Goal: Entertainment & Leisure: Consume media (video, audio)

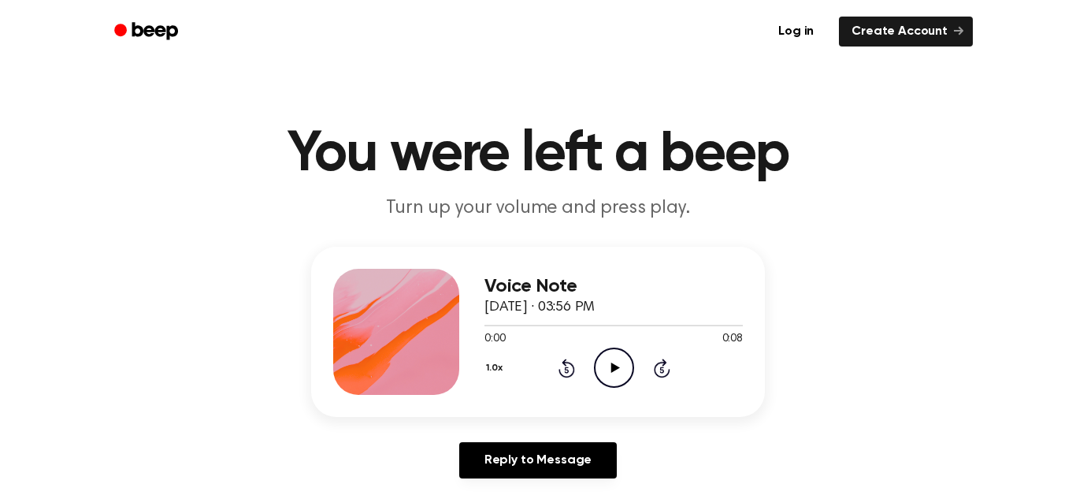
click at [616, 358] on icon "Play Audio" at bounding box center [614, 367] width 40 height 40
click at [596, 364] on icon "Play Audio" at bounding box center [614, 367] width 40 height 40
click at [599, 354] on circle at bounding box center [614, 367] width 39 height 39
click at [610, 362] on icon "Play Audio" at bounding box center [614, 367] width 40 height 40
click at [613, 369] on icon at bounding box center [614, 367] width 9 height 10
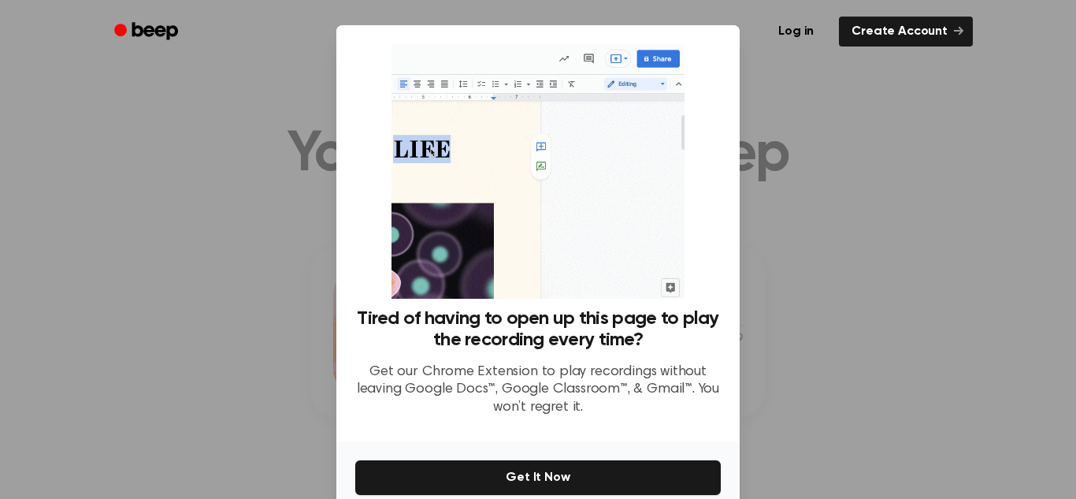
click at [797, 302] on div at bounding box center [538, 249] width 1076 height 499
click at [836, 317] on div at bounding box center [538, 249] width 1076 height 499
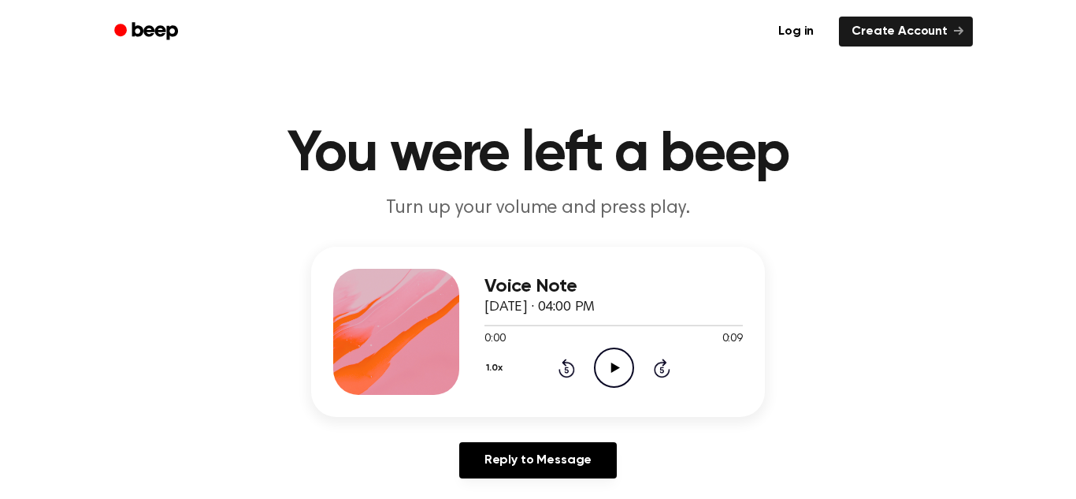
click at [613, 370] on icon at bounding box center [614, 367] width 9 height 10
